Goal: Task Accomplishment & Management: Complete application form

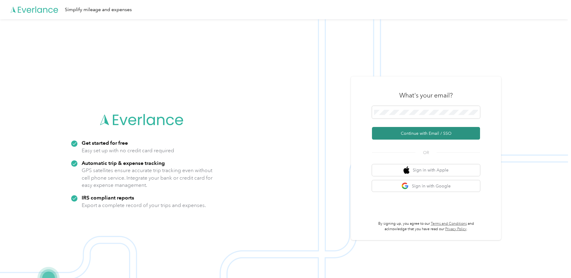
click at [432, 137] on button "Continue with Email / SSO" at bounding box center [426, 133] width 108 height 13
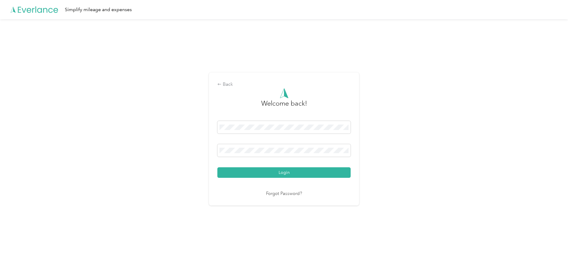
click at [218, 167] on button "Login" at bounding box center [284, 172] width 133 height 11
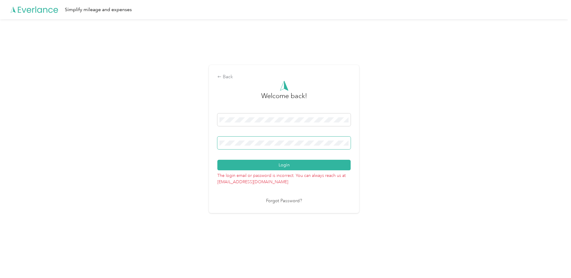
click at [218, 160] on button "Login" at bounding box center [284, 165] width 133 height 11
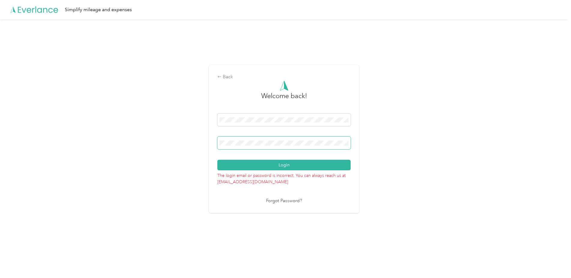
click at [218, 160] on button "Login" at bounding box center [284, 165] width 133 height 11
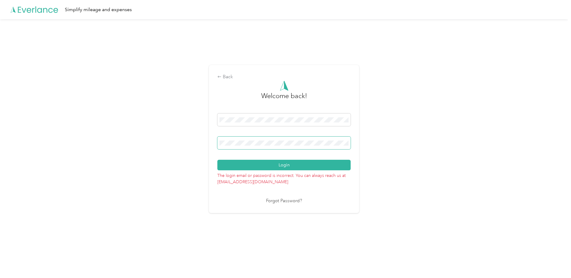
click at [218, 160] on button "Login" at bounding box center [284, 165] width 133 height 11
click at [286, 203] on link "Forgot Password?" at bounding box center [284, 200] width 36 height 7
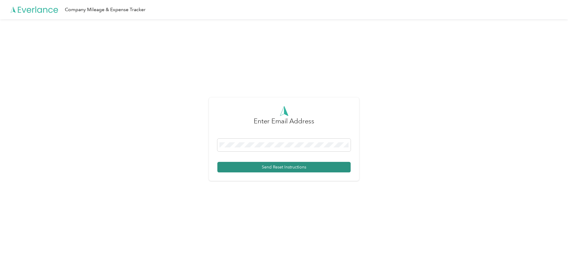
click at [294, 168] on button "Send Reset Instructions" at bounding box center [284, 167] width 133 height 11
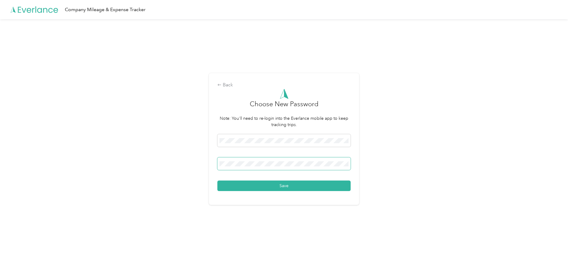
click at [218, 180] on button "Save" at bounding box center [284, 185] width 133 height 11
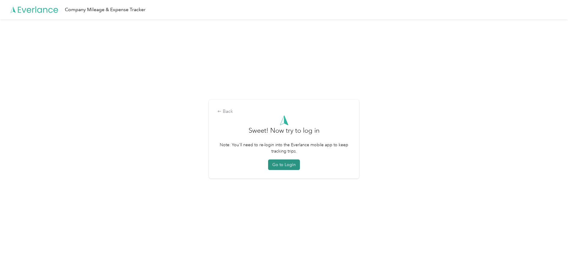
click at [287, 166] on button "Go to Login" at bounding box center [284, 164] width 32 height 11
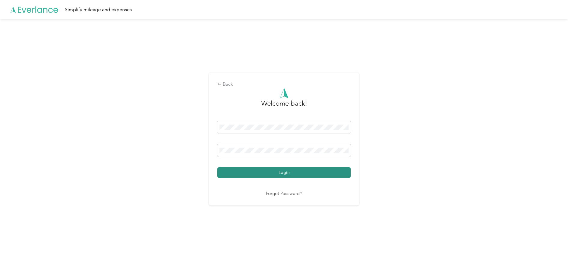
click at [277, 175] on button "Login" at bounding box center [284, 172] width 133 height 11
click at [218, 167] on button "Login" at bounding box center [284, 172] width 133 height 11
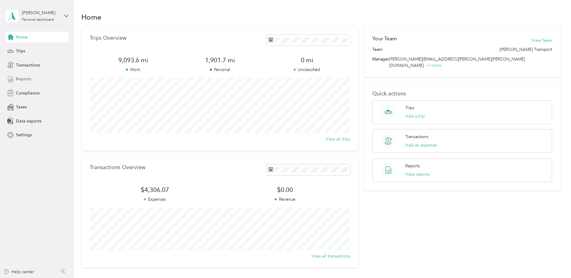
click at [27, 79] on span "Reports" at bounding box center [23, 79] width 15 height 6
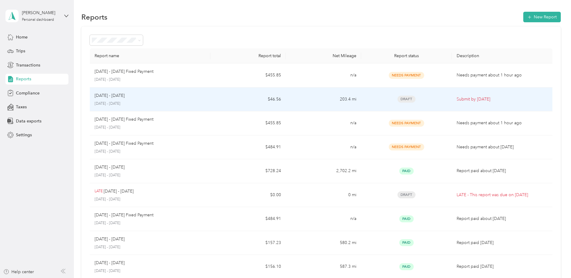
click at [459, 100] on p "Submit by [DATE]" at bounding box center [502, 99] width 91 height 7
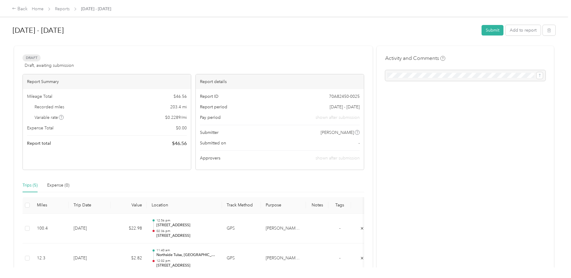
click at [487, 25] on div "[DATE] - [DATE] Submit Add to report" at bounding box center [284, 32] width 543 height 18
click at [492, 30] on button "Submit" at bounding box center [493, 30] width 22 height 11
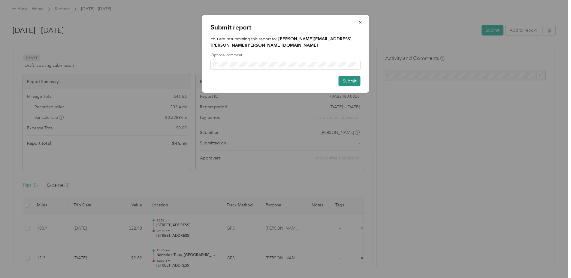
click at [345, 76] on button "Submit" at bounding box center [350, 81] width 22 height 11
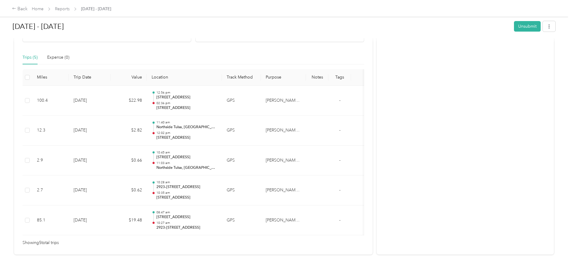
scroll to position [145, 0]
